Goal: Transaction & Acquisition: Obtain resource

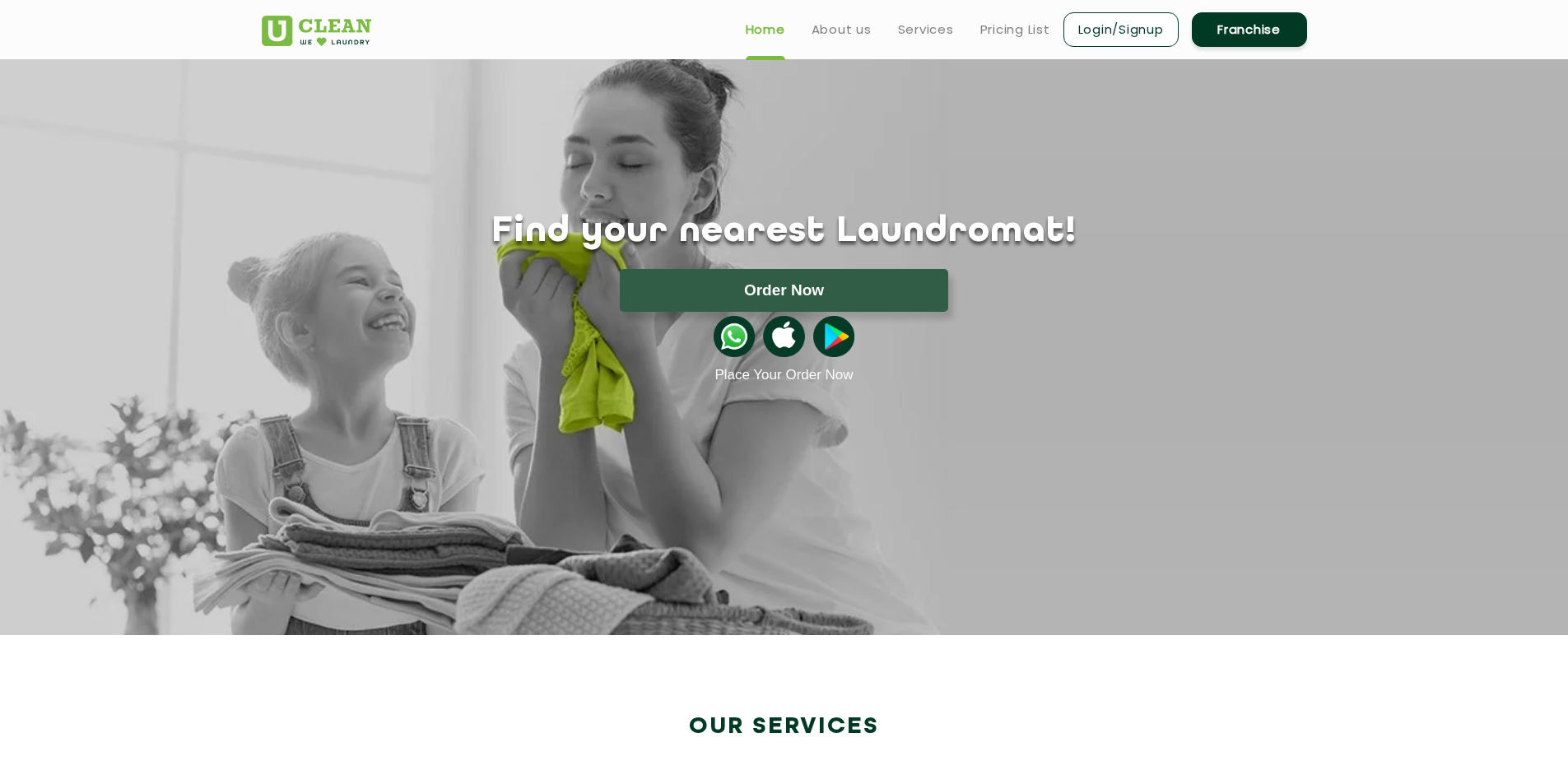
drag, startPoint x: 1264, startPoint y: 32, endPoint x: 1031, endPoint y: 2, distance: 234.9
click at [1264, 32] on link "Franchise" at bounding box center [1249, 29] width 116 height 35
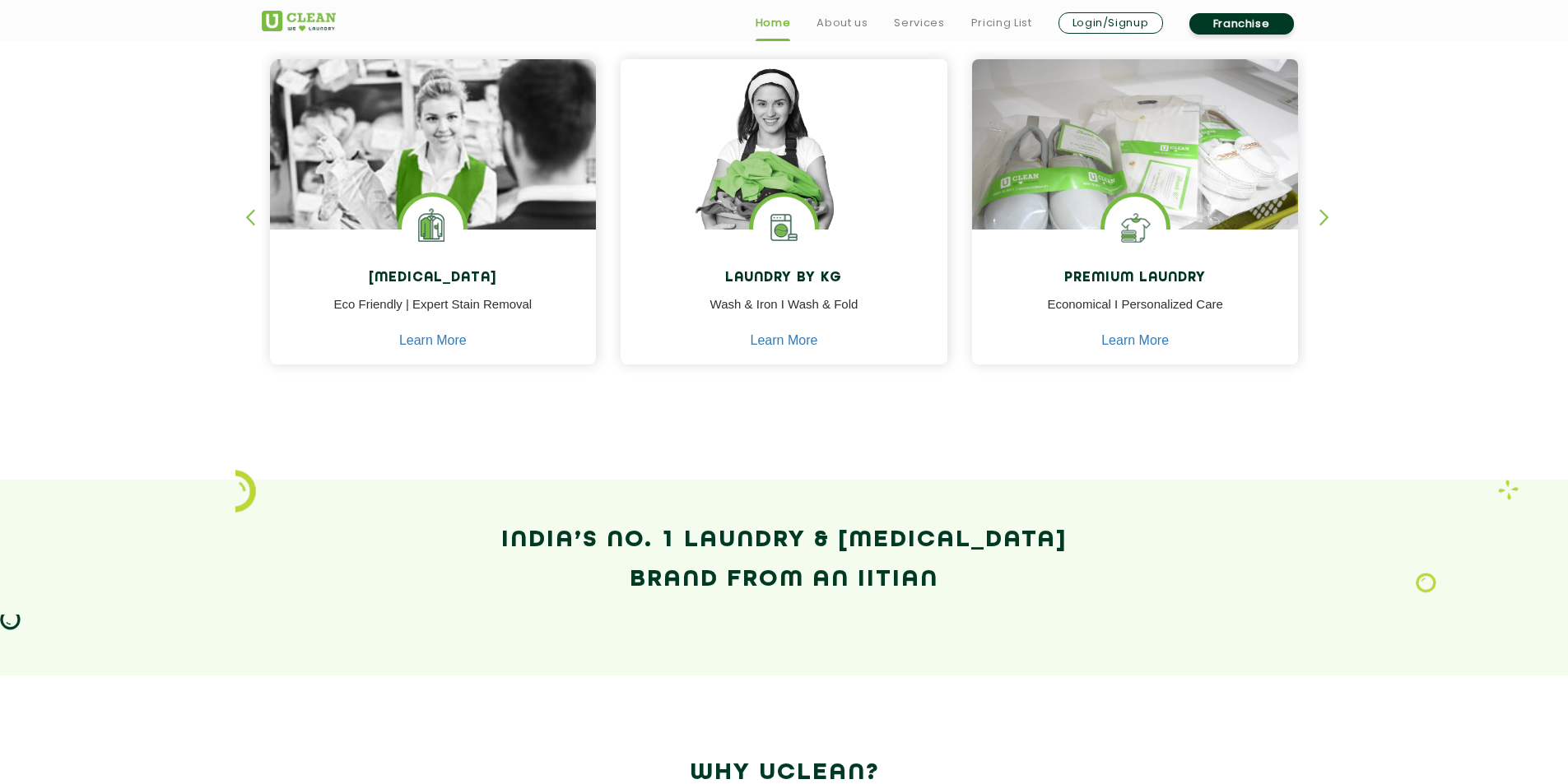
scroll to position [740, 0]
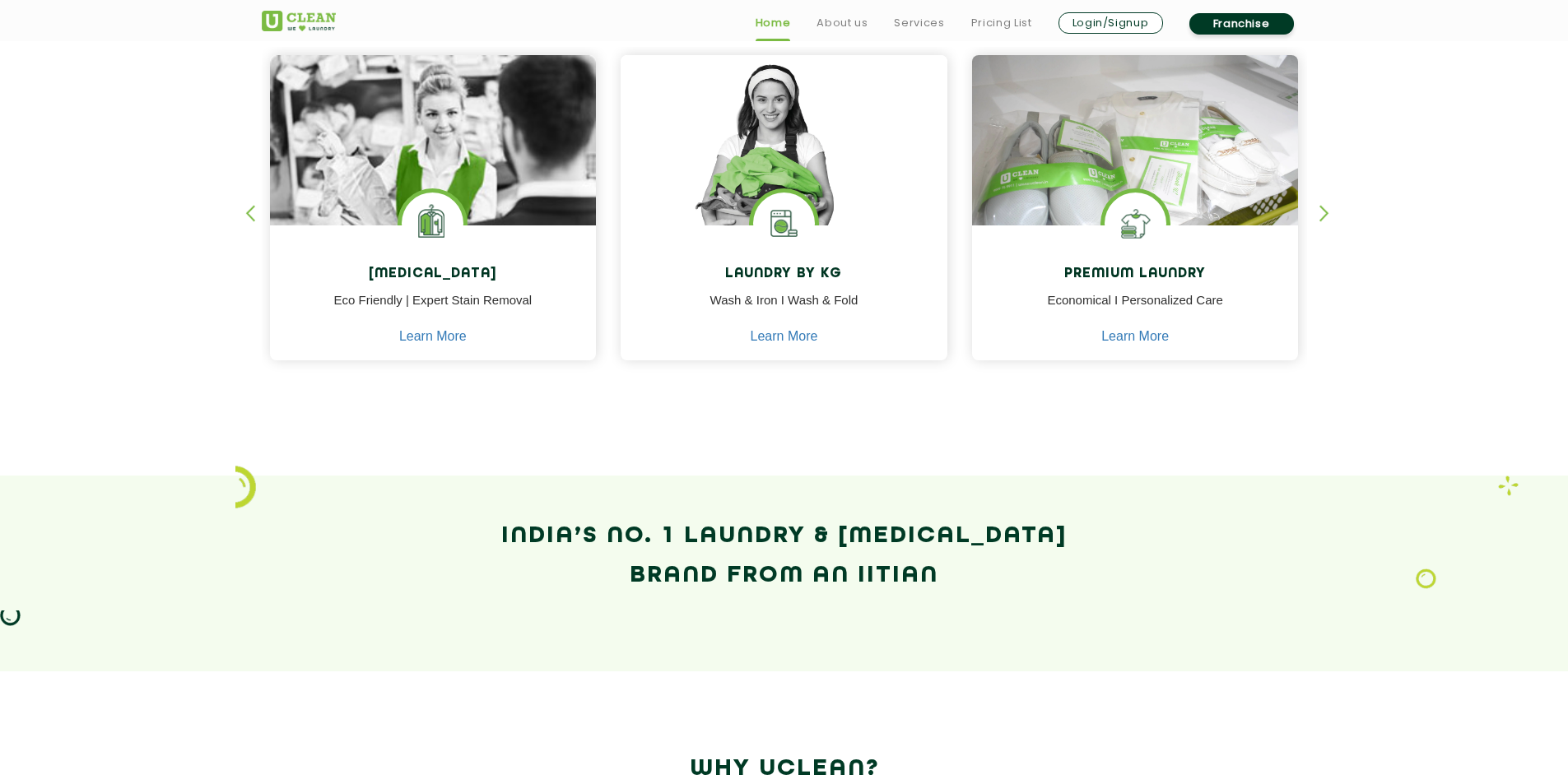
drag, startPoint x: 505, startPoint y: 531, endPoint x: 938, endPoint y: 568, distance: 434.6
click at [938, 568] on h2 "India’s No. 1 Laundry & Dry-Cleaning Brand from an IITian" at bounding box center [784, 555] width 1046 height 79
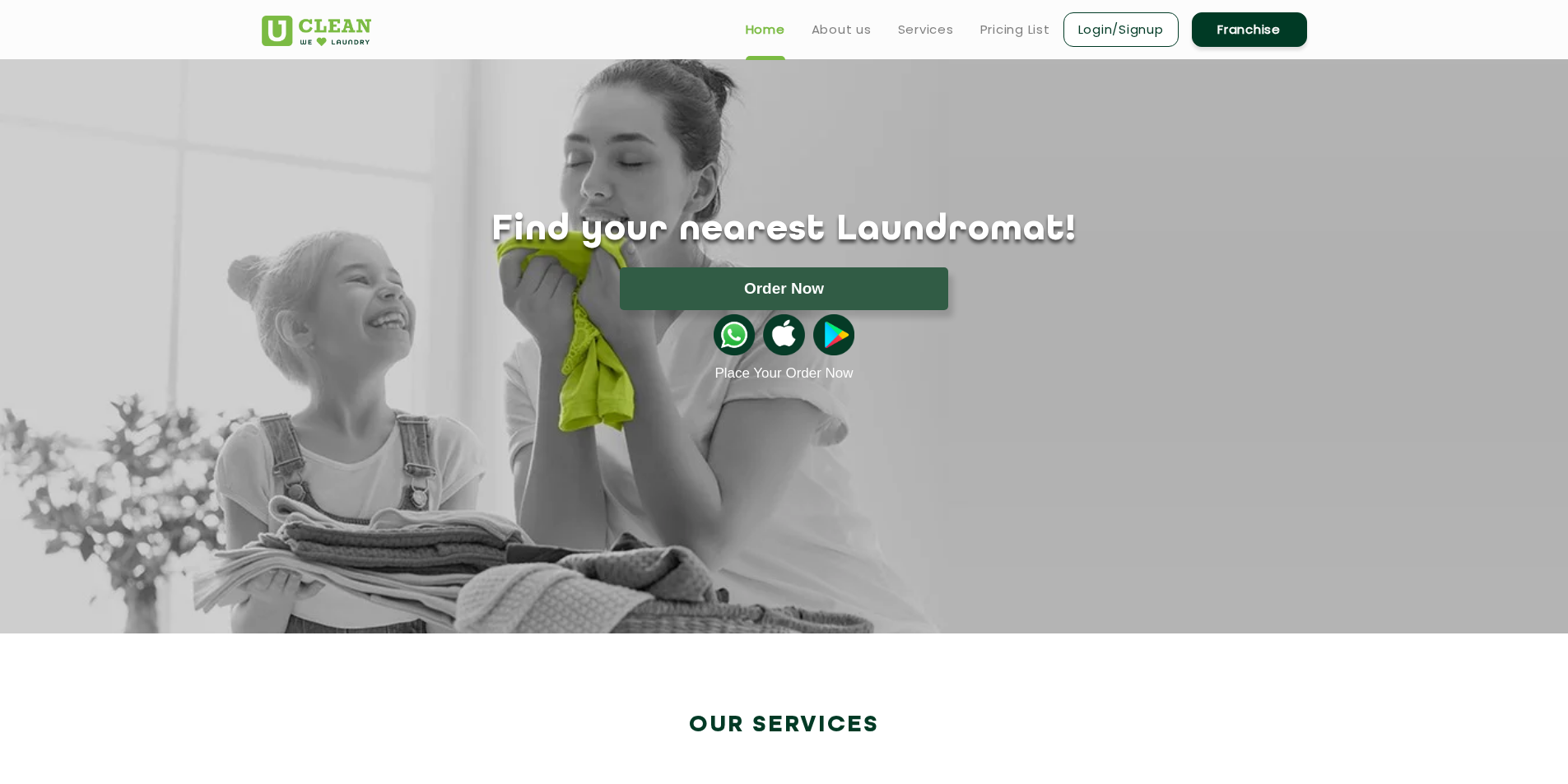
scroll to position [0, 0]
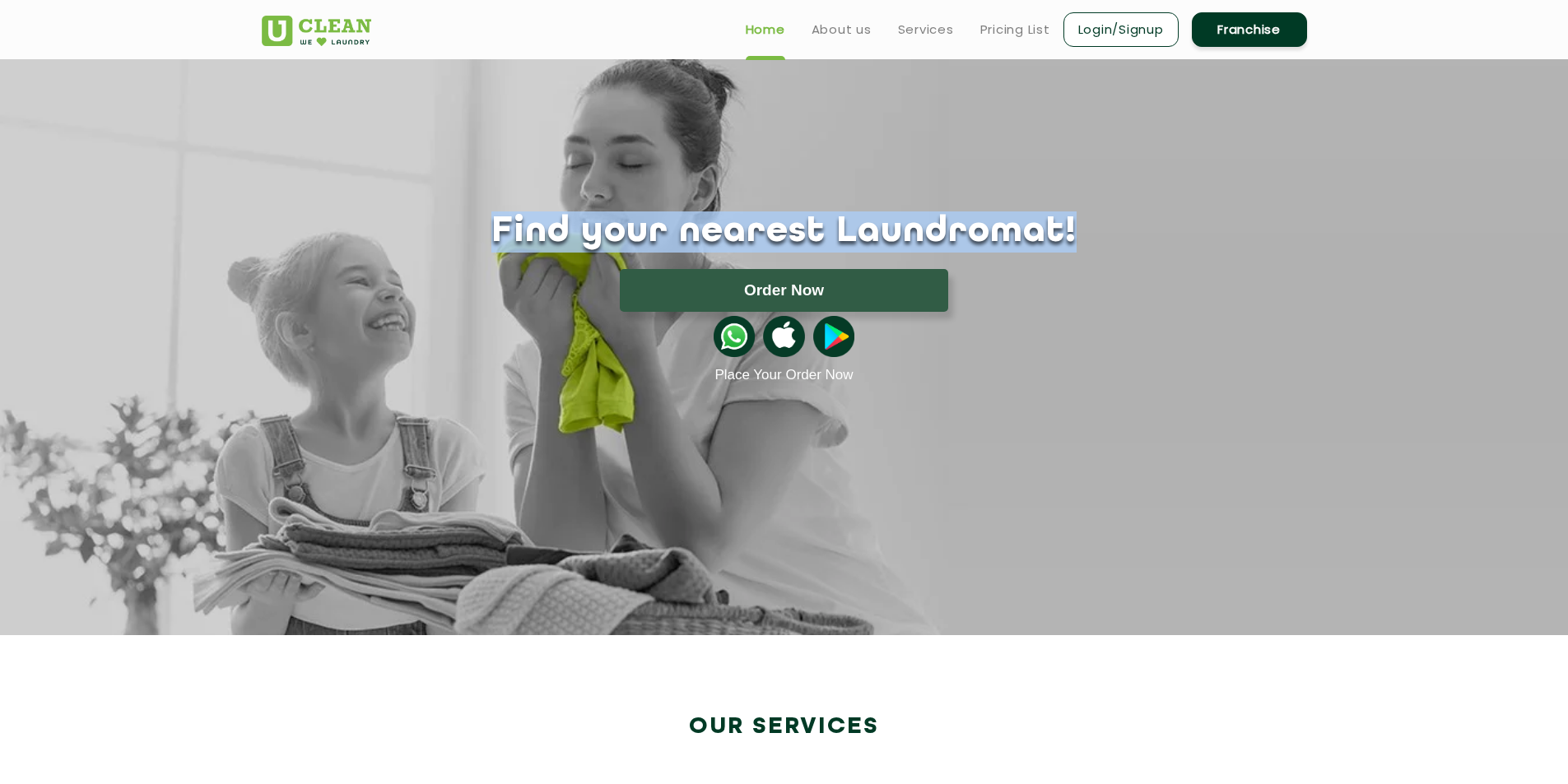
drag, startPoint x: 546, startPoint y: 232, endPoint x: 1022, endPoint y: 230, distance: 476.0
click at [1022, 230] on h1 "Find your nearest Laundromat!" at bounding box center [784, 231] width 1070 height 41
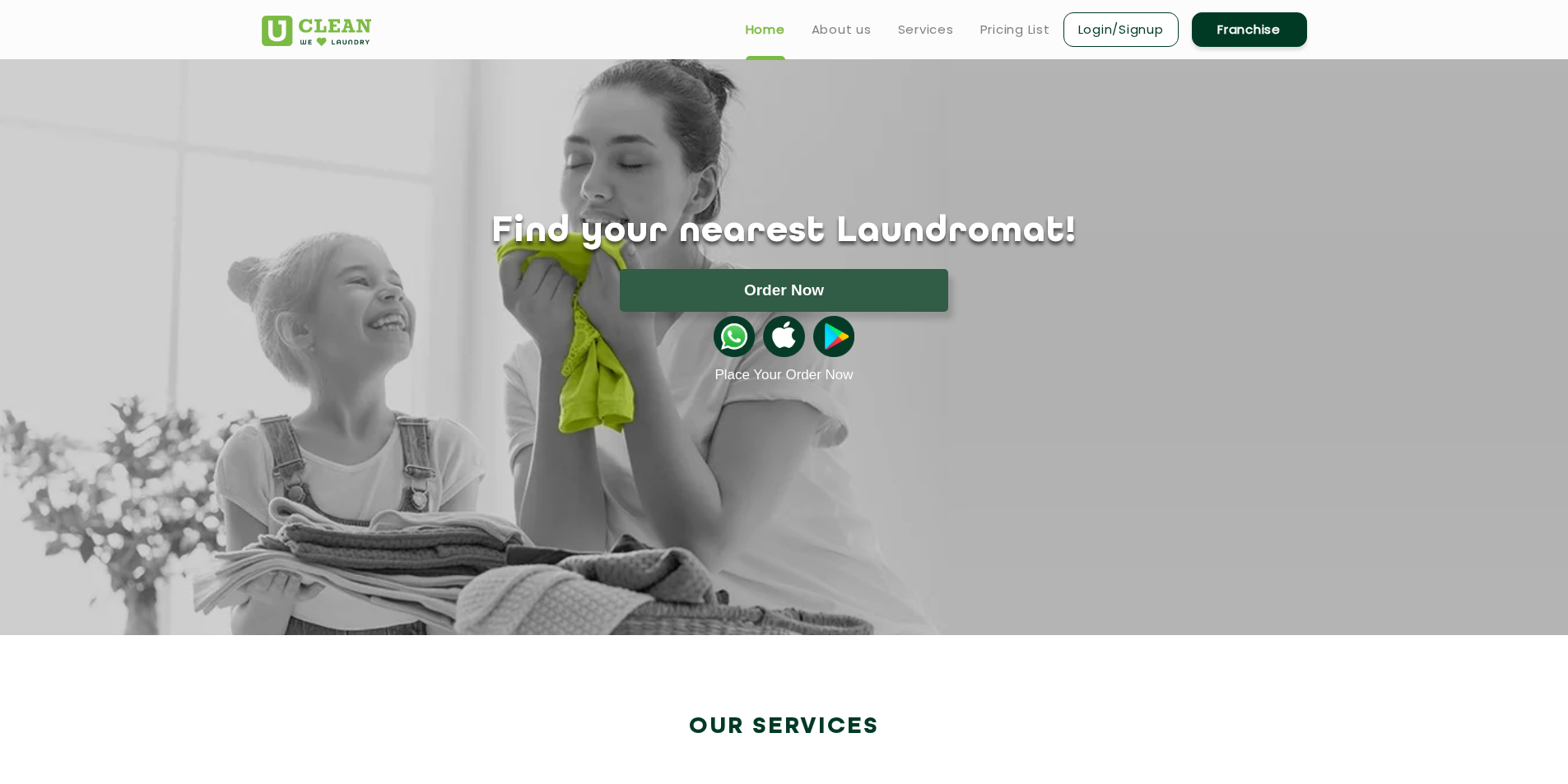
click at [601, 31] on div "Home About us Services Pricing List Login/Signup Franchise" at bounding box center [784, 26] width 1070 height 45
